Goal: Find specific page/section: Find specific page/section

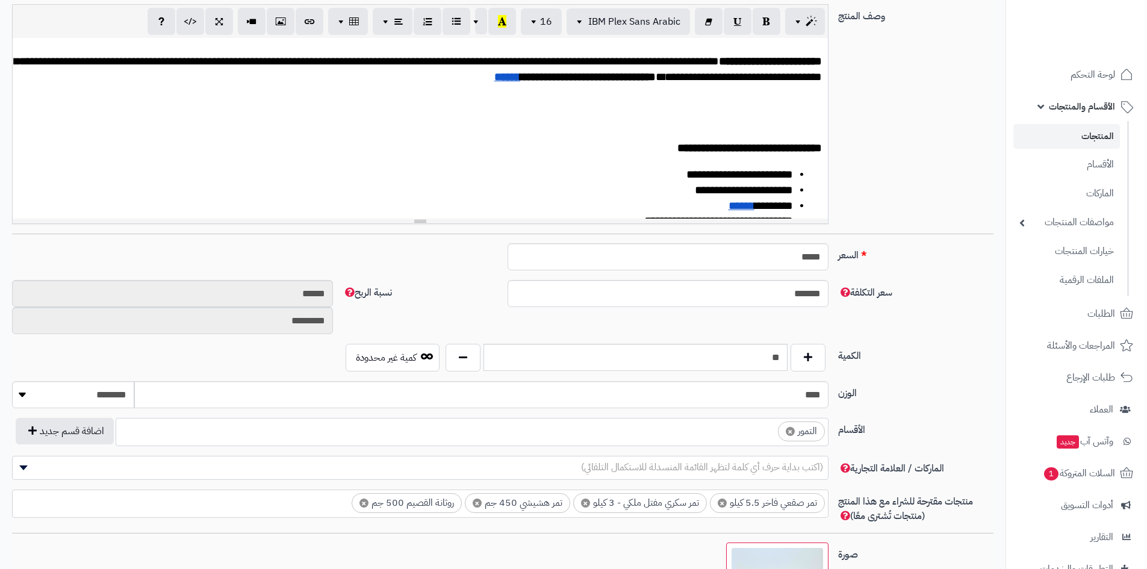
scroll to position [301, 0]
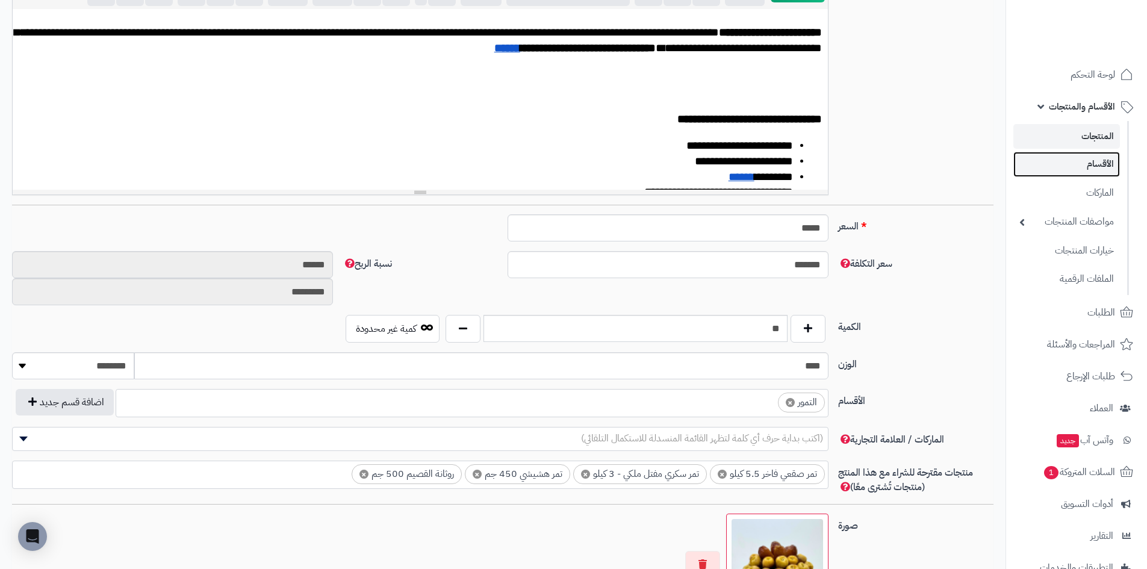
click at [1093, 163] on link "الأقسام" at bounding box center [1067, 164] width 107 height 25
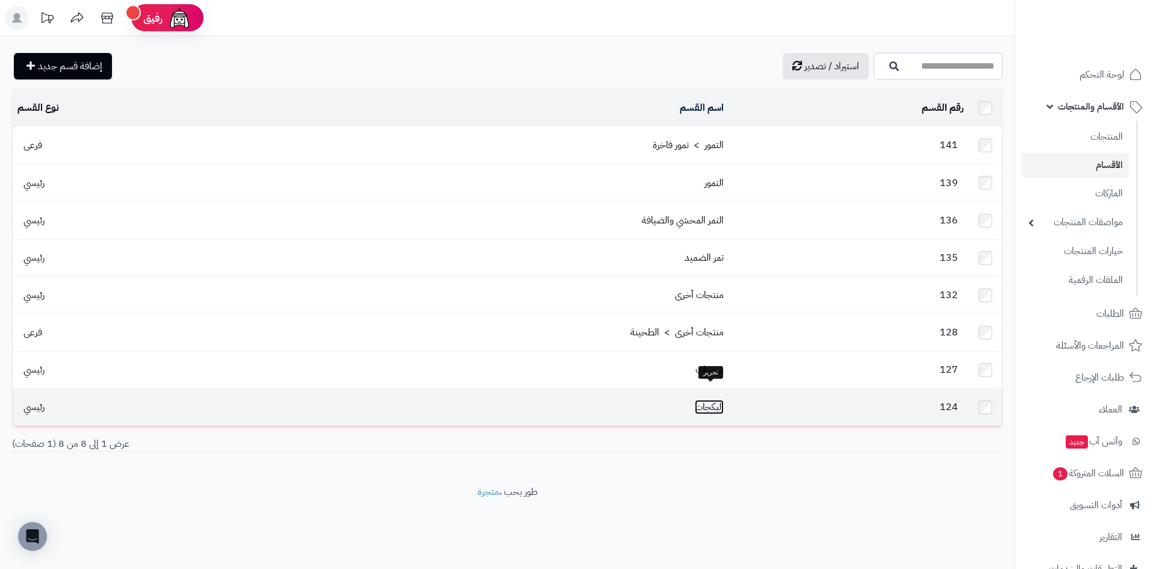
click at [708, 400] on link "البكجات" at bounding box center [709, 407] width 29 height 14
